Goal: Check status

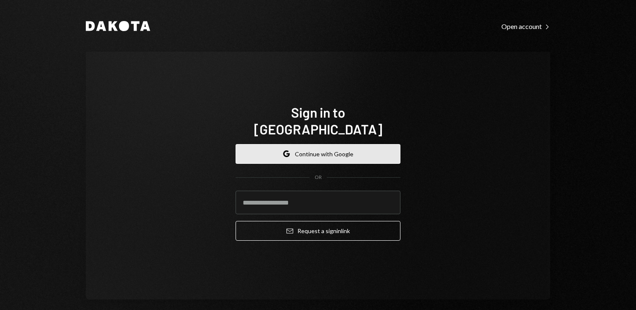
click at [341, 144] on button "Google Continue with Google" at bounding box center [318, 154] width 165 height 20
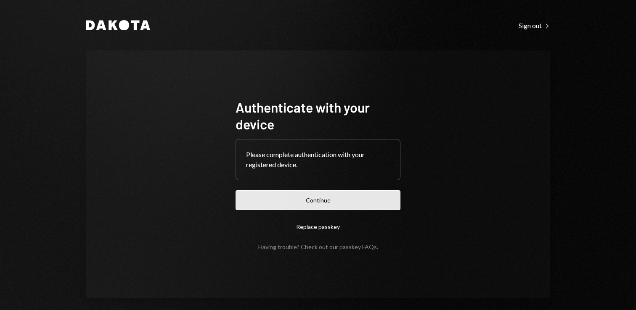
click at [324, 205] on button "Continue" at bounding box center [318, 201] width 165 height 20
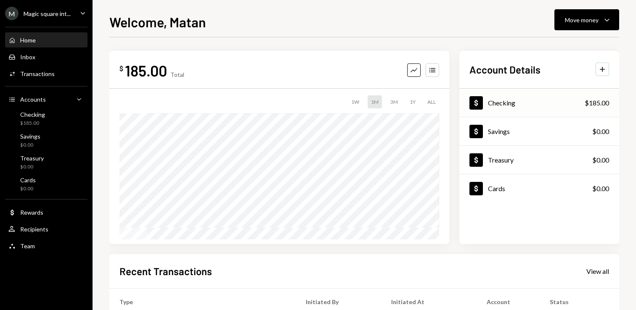
click at [489, 101] on div "Checking" at bounding box center [501, 103] width 27 height 8
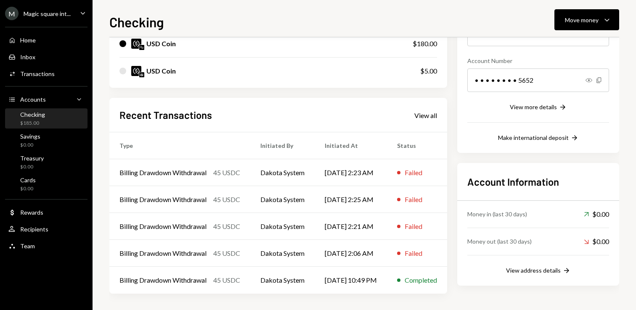
scroll to position [115, 0]
click at [411, 168] on div "Failed" at bounding box center [417, 172] width 40 height 10
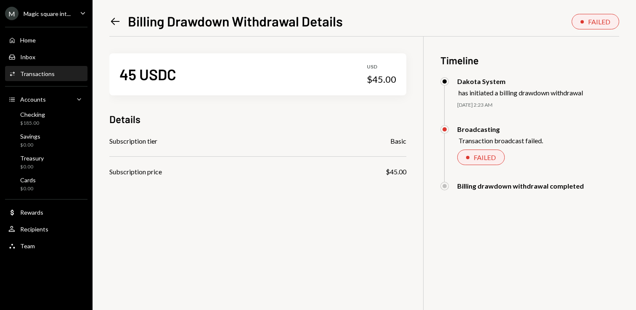
click at [114, 19] on icon "Left Arrow" at bounding box center [115, 22] width 12 height 12
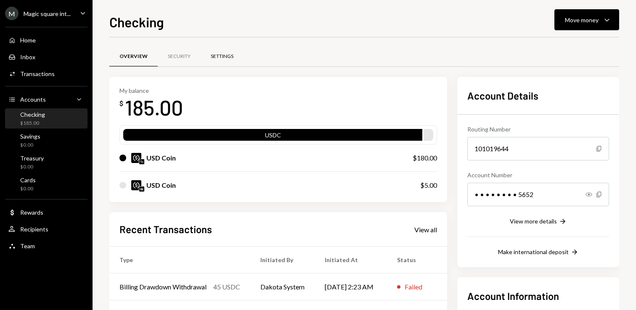
click at [222, 56] on div "Settings" at bounding box center [222, 56] width 23 height 7
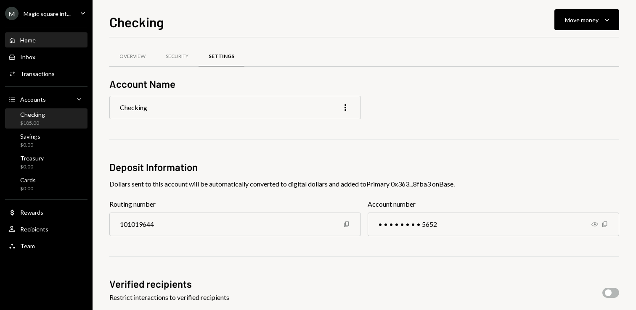
click at [41, 40] on div "Home Home" at bounding box center [46, 41] width 76 height 8
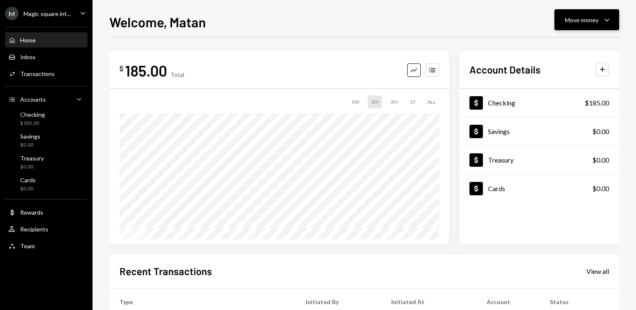
click at [602, 18] on icon "Caret Down" at bounding box center [607, 20] width 10 height 10
click at [30, 56] on div "Inbox" at bounding box center [27, 56] width 15 height 7
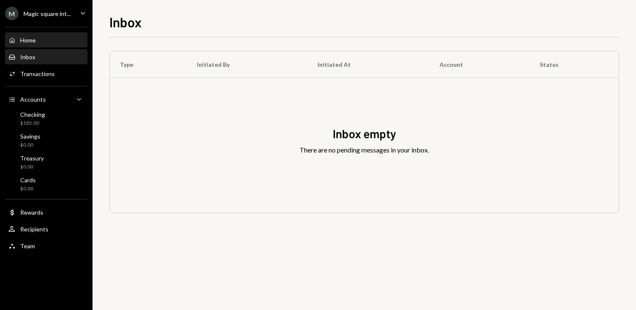
click at [29, 44] on div "Home Home" at bounding box center [46, 40] width 76 height 14
